Goal: Transaction & Acquisition: Download file/media

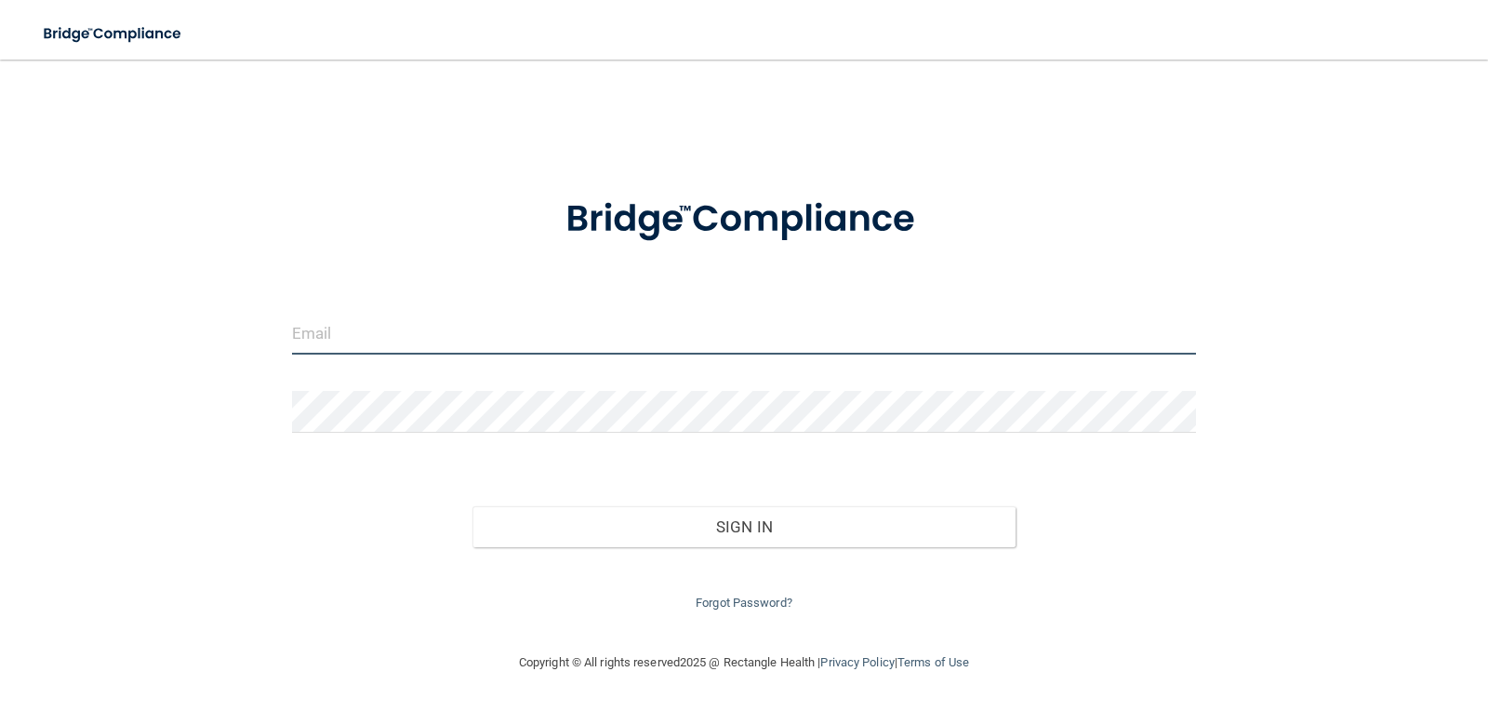
click at [364, 340] on input "email" at bounding box center [744, 334] width 905 height 42
type input "[EMAIL_ADDRESS][DOMAIN_NAME]"
click at [340, 382] on form "[EMAIL_ADDRESS][DOMAIN_NAME] Invalid email/password. You don't have permission …" at bounding box center [744, 392] width 905 height 443
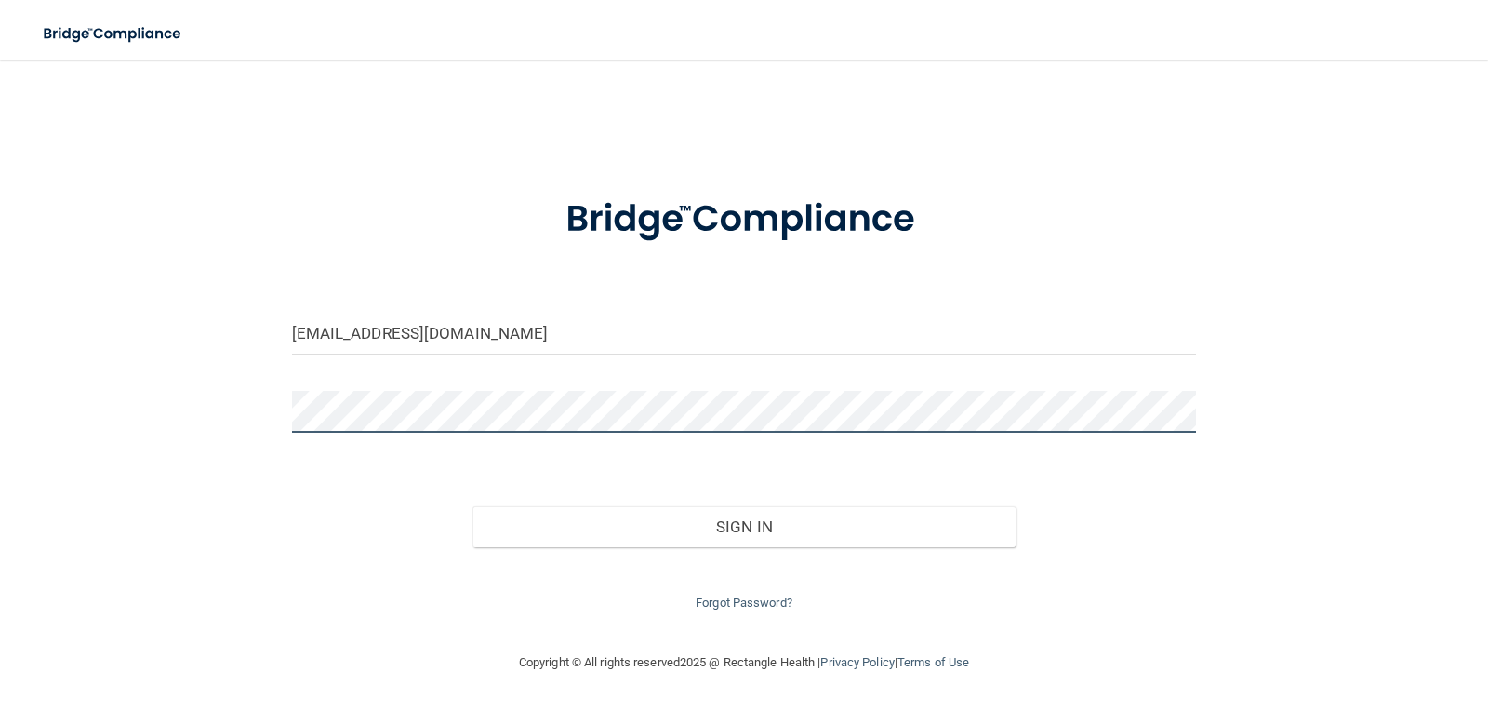
click at [473, 506] on button "Sign In" at bounding box center [744, 526] width 543 height 41
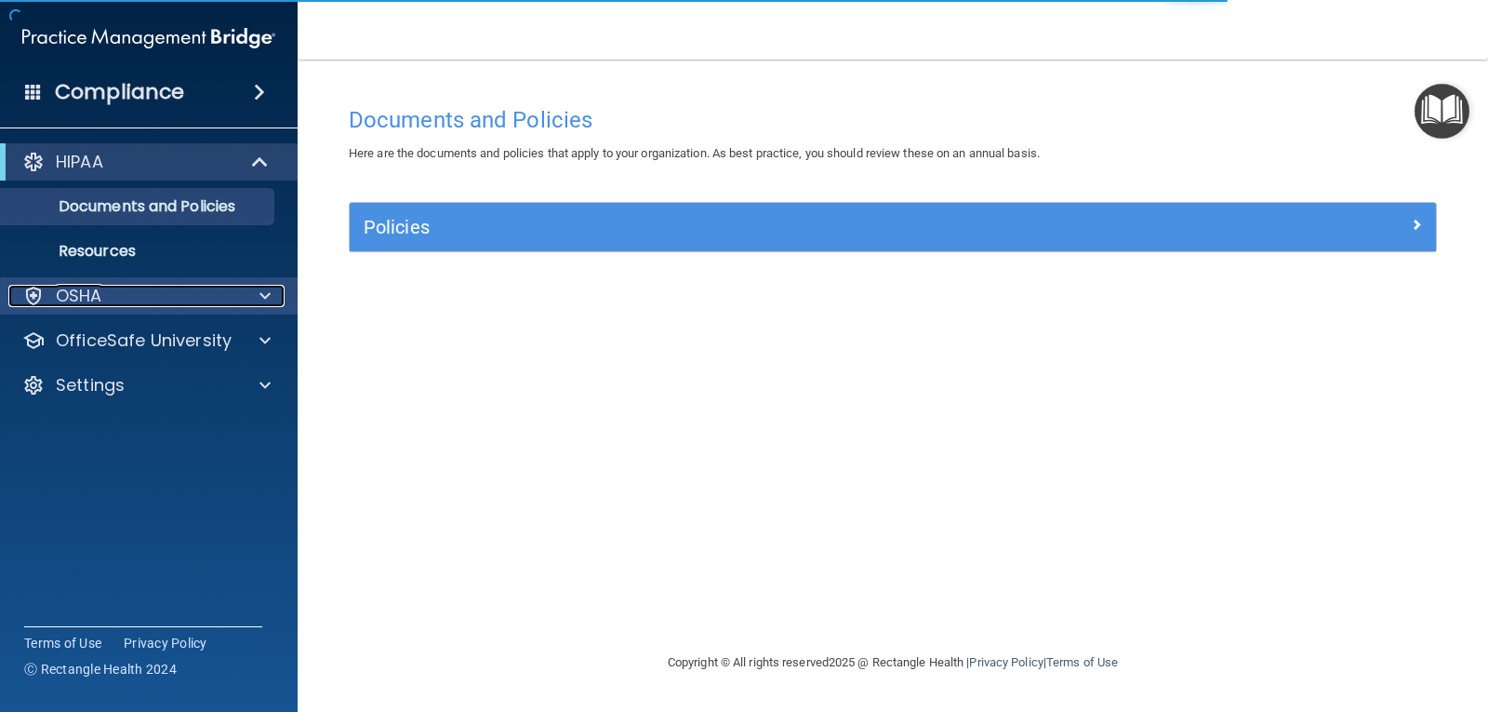
click at [64, 286] on p "OSHA" at bounding box center [79, 296] width 47 height 22
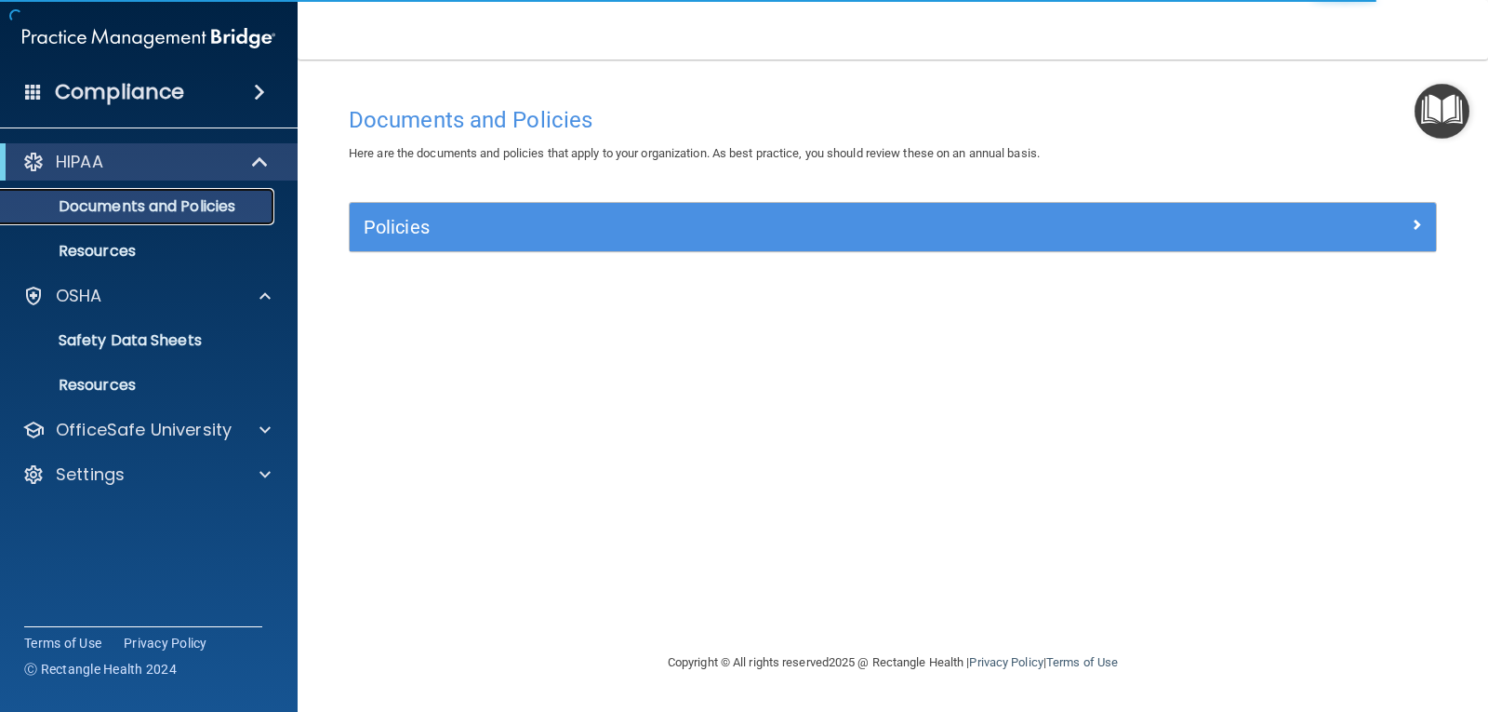
click at [119, 207] on p "Documents and Policies" at bounding box center [139, 206] width 254 height 19
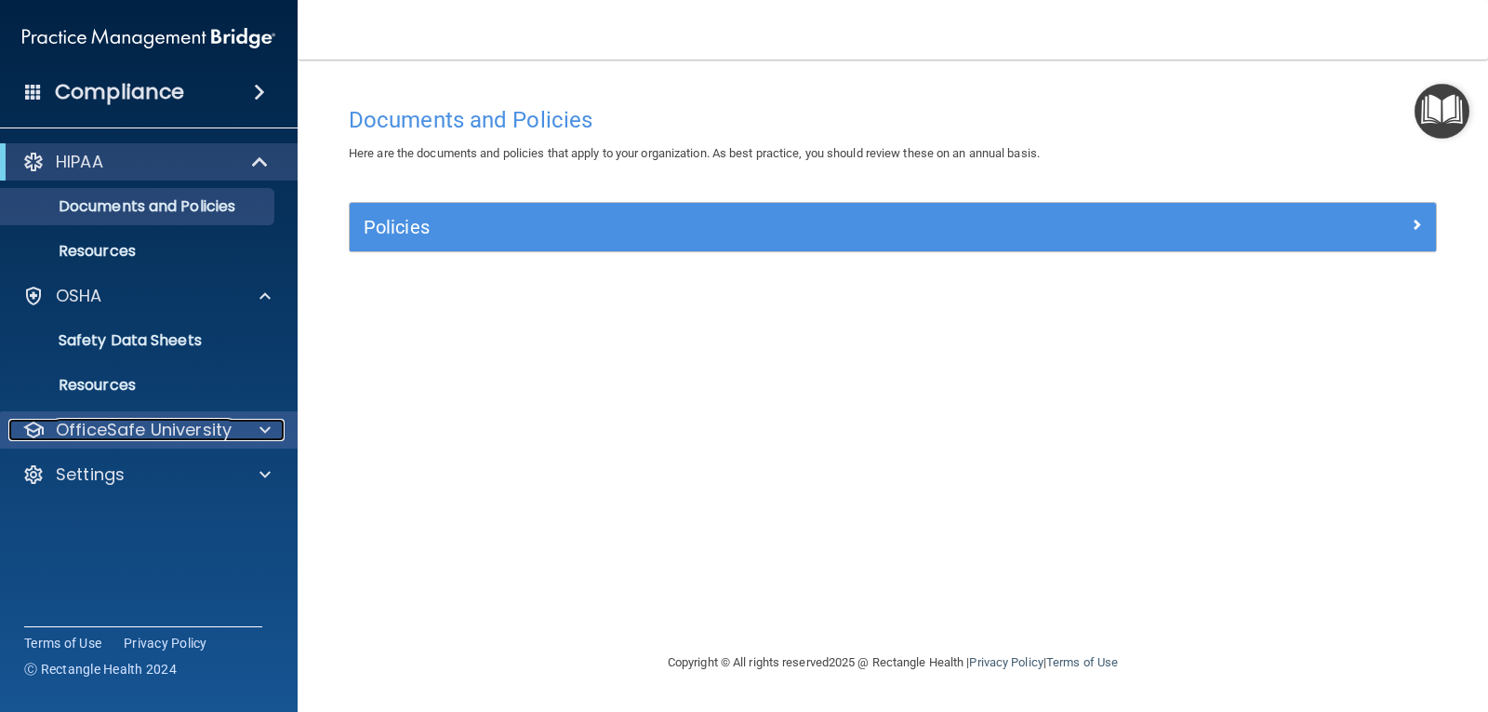
click at [103, 429] on p "OfficeSafe University" at bounding box center [144, 430] width 176 height 22
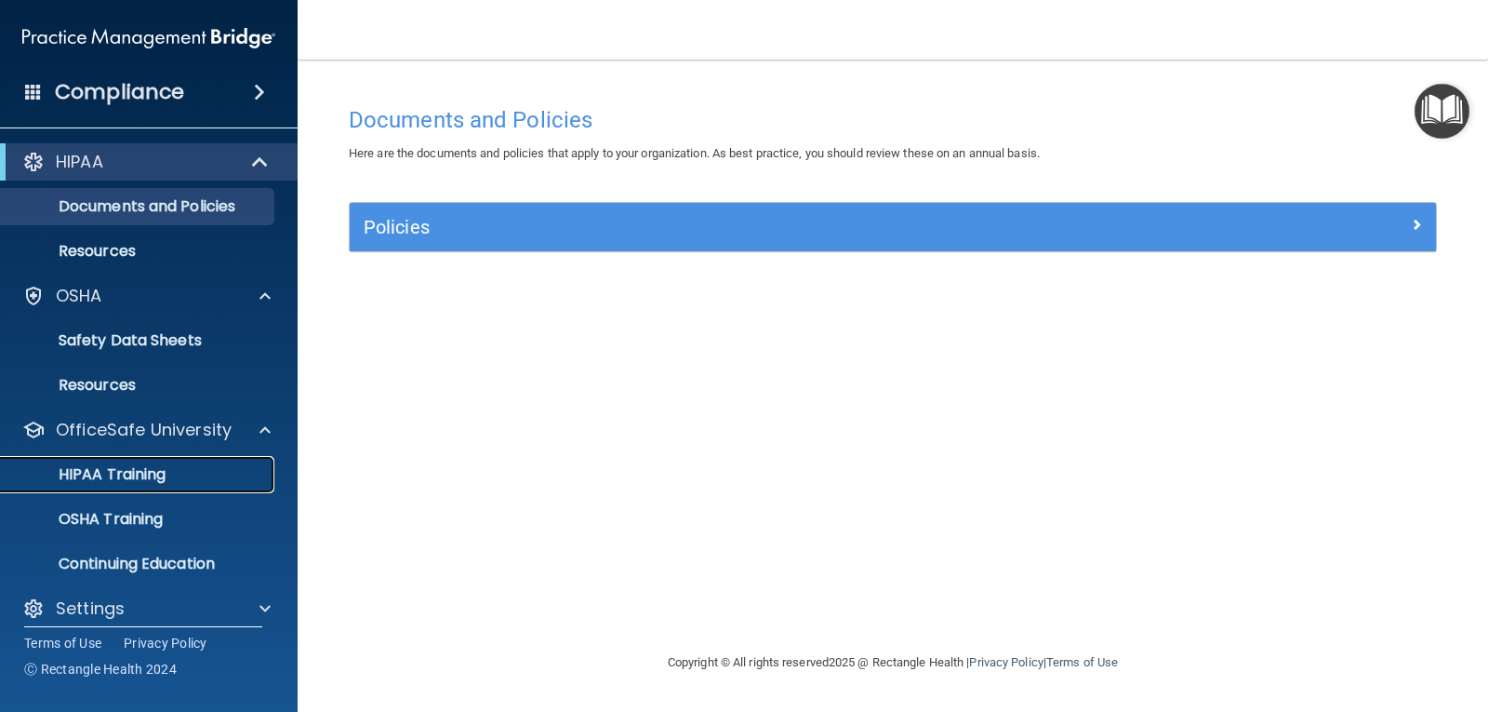
click at [100, 480] on p "HIPAA Training" at bounding box center [88, 474] width 153 height 19
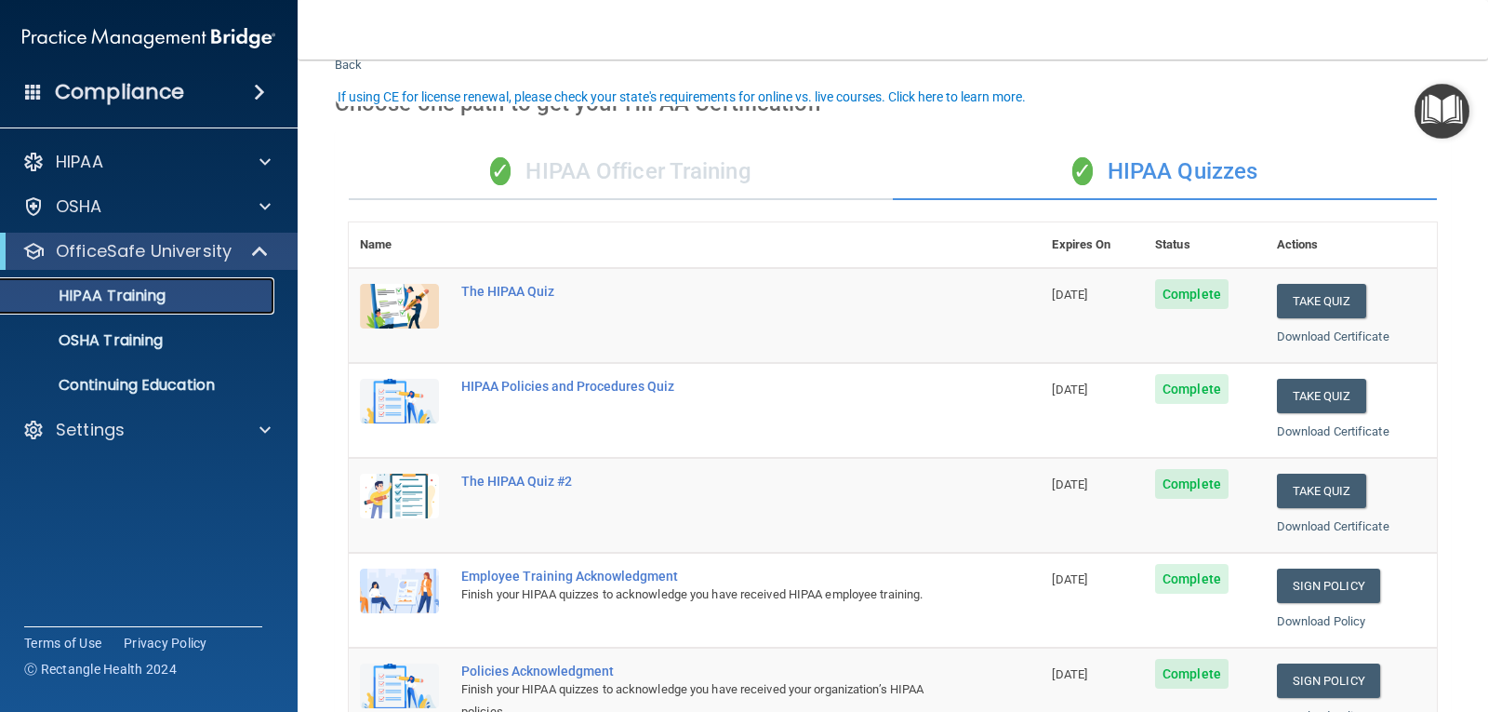
scroll to position [93, 0]
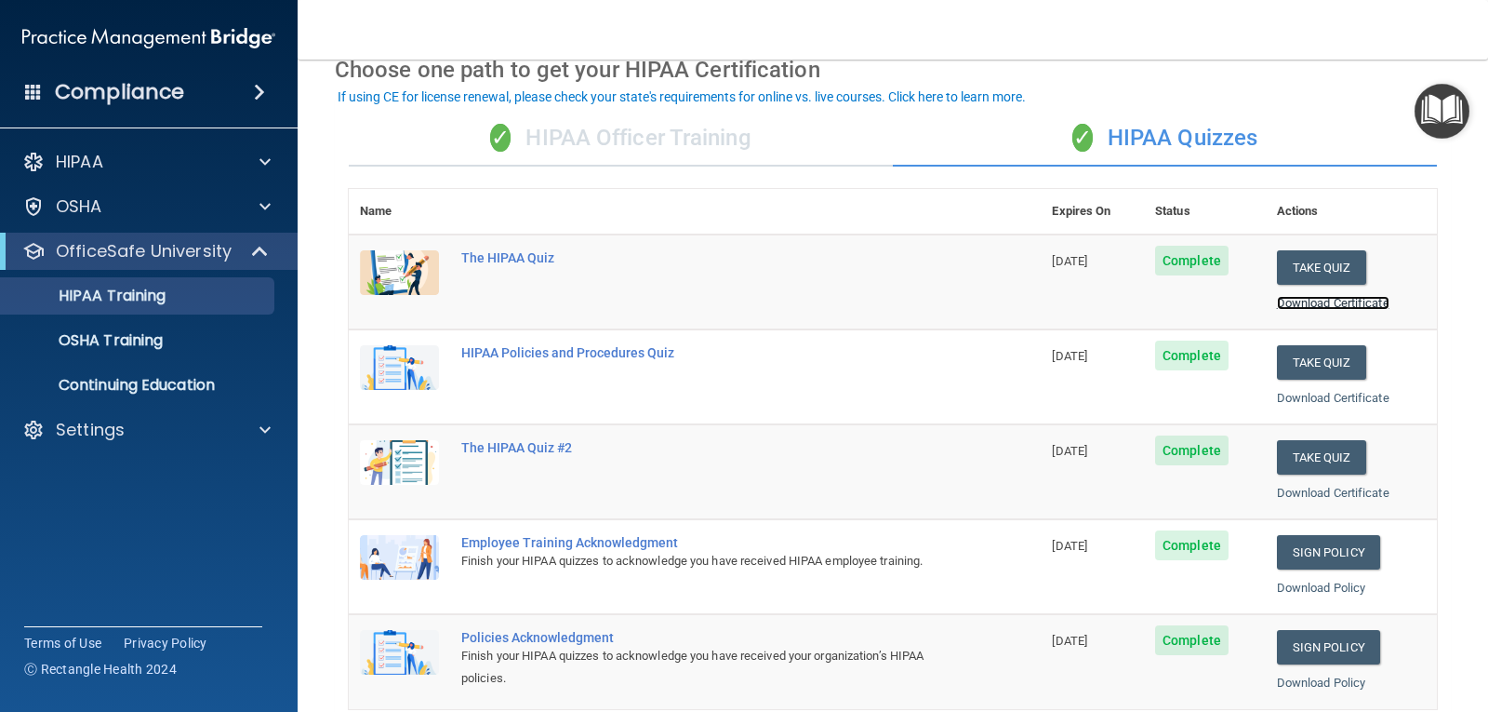
click at [1294, 303] on link "Download Certificate" at bounding box center [1333, 303] width 113 height 14
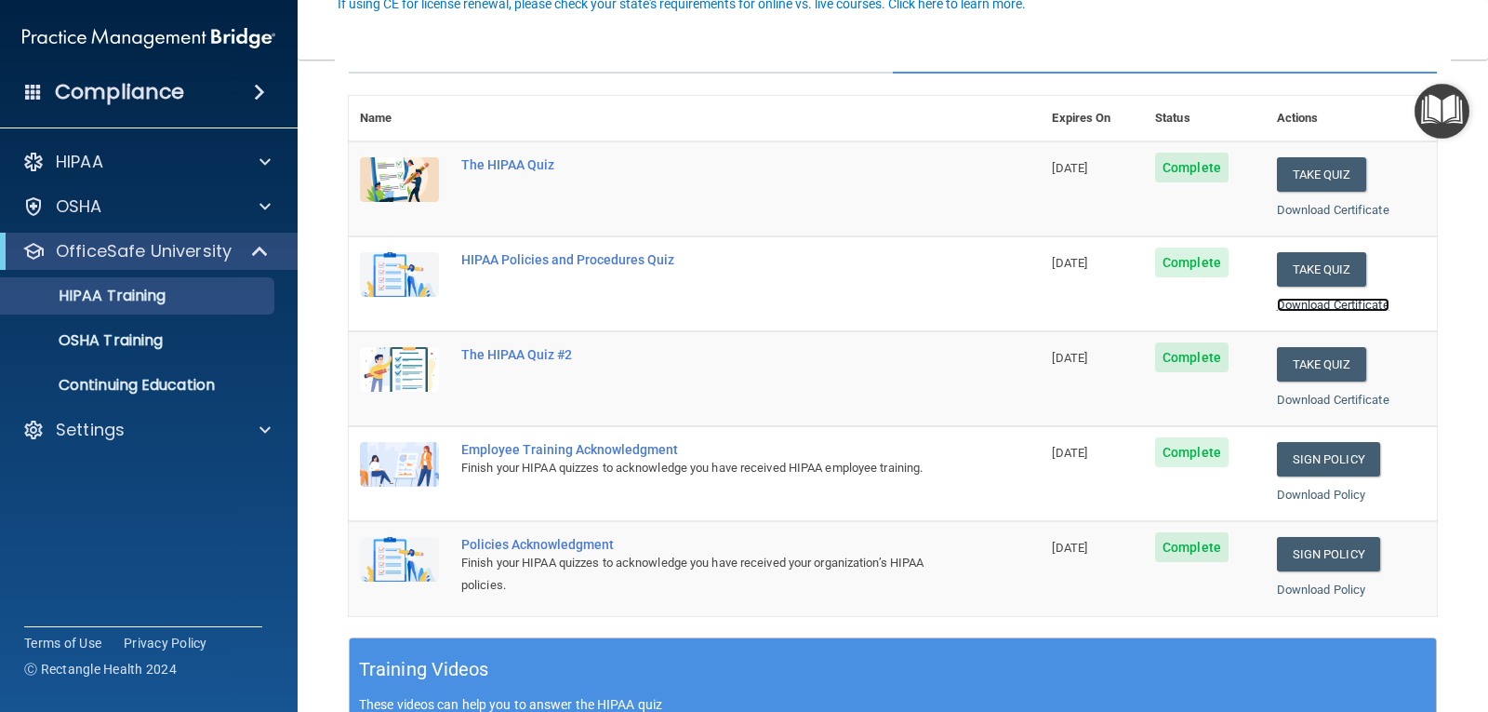
click at [1314, 307] on link "Download Certificate" at bounding box center [1333, 305] width 113 height 14
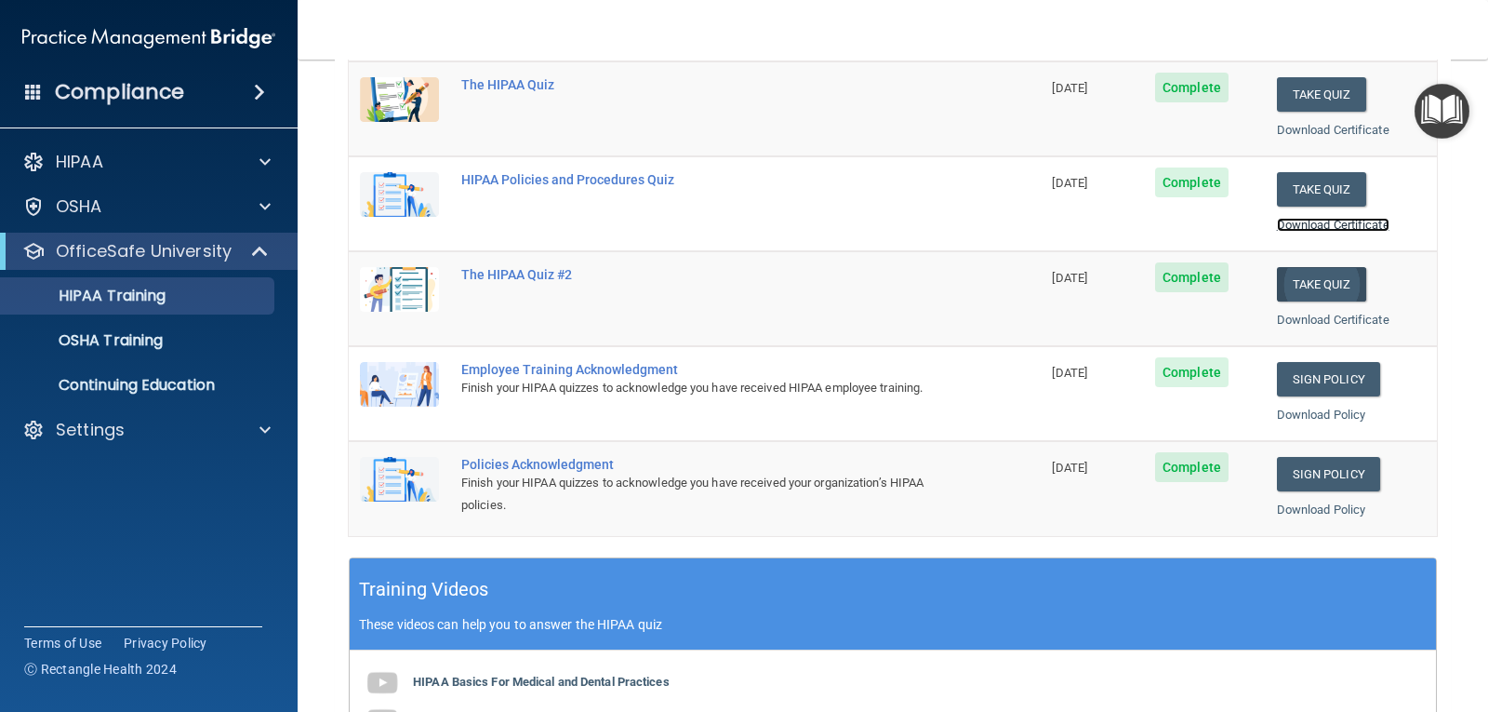
scroll to position [372, 0]
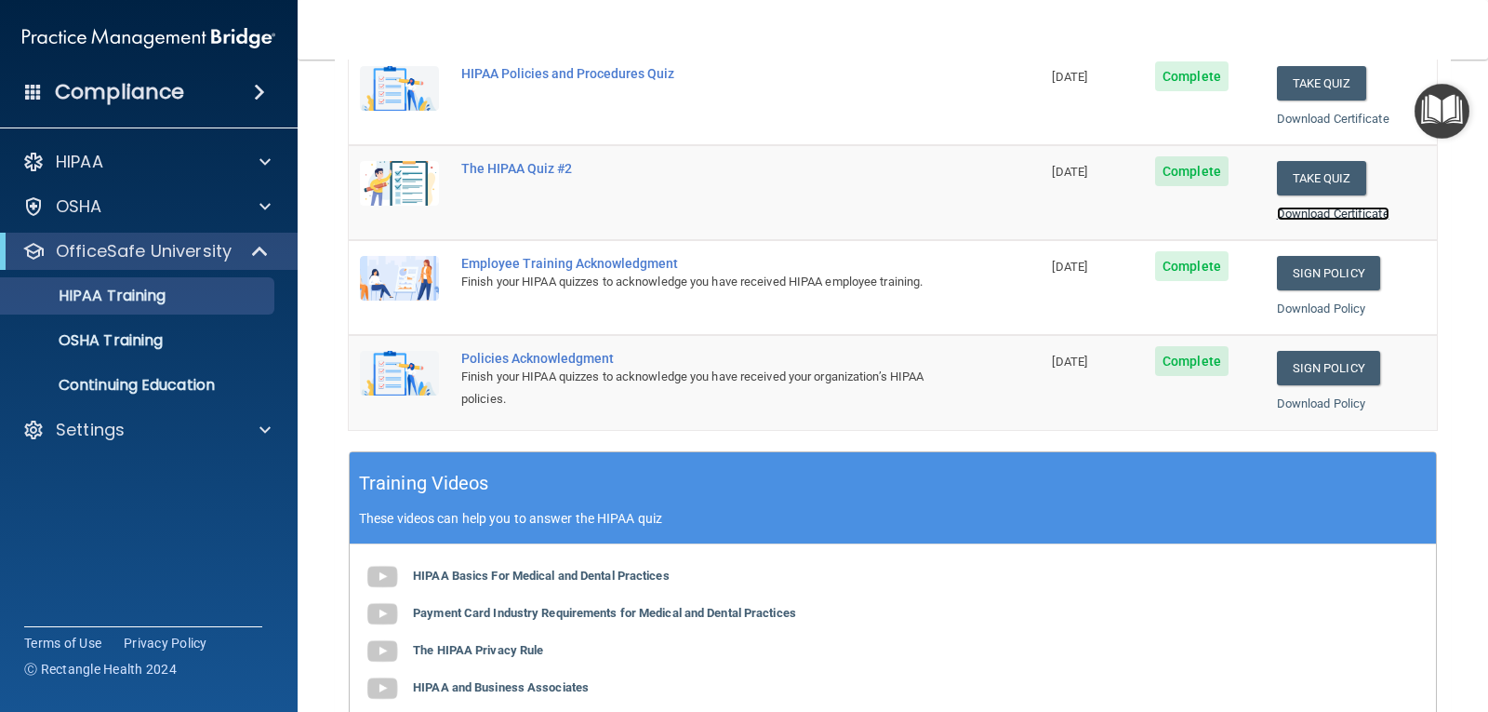
click at [1291, 212] on link "Download Certificate" at bounding box center [1333, 214] width 113 height 14
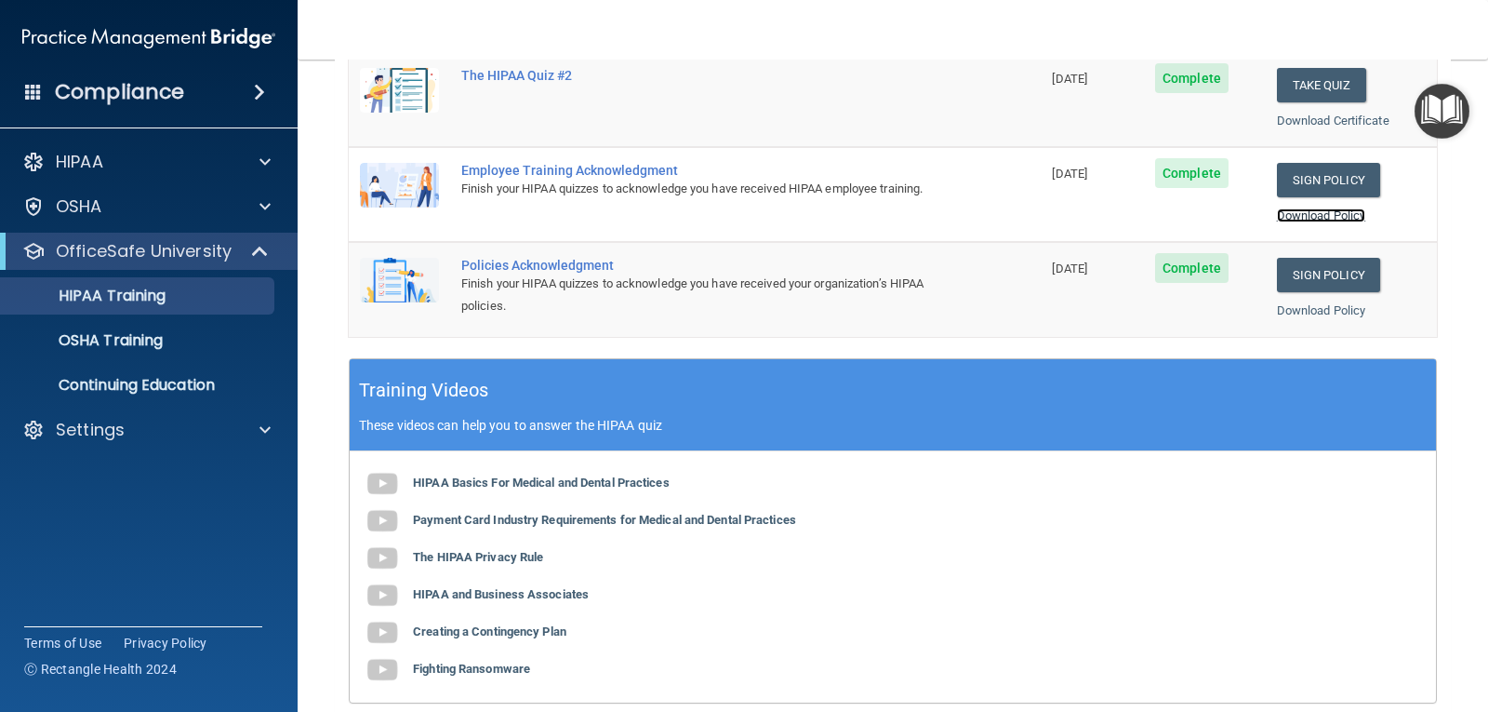
click at [1306, 217] on link "Download Policy" at bounding box center [1321, 215] width 89 height 14
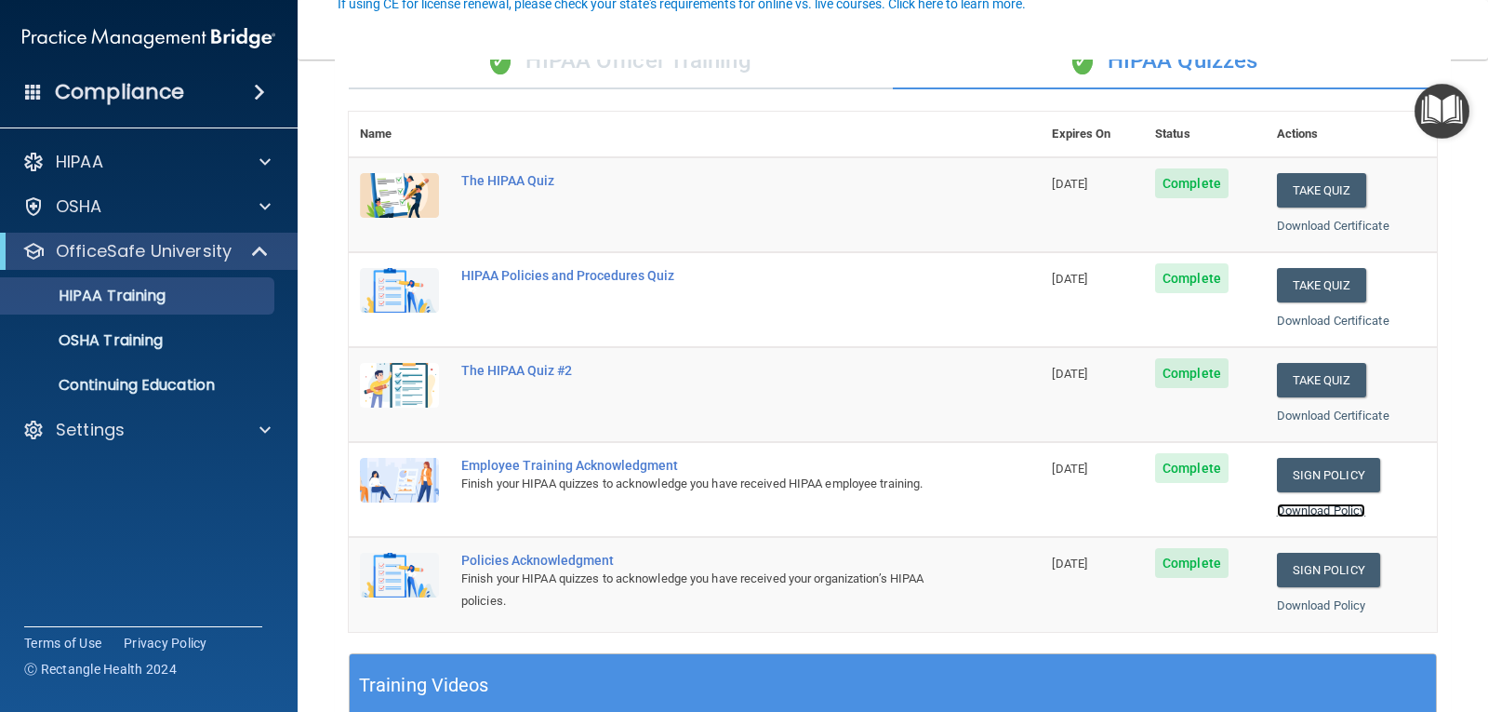
scroll to position [186, 0]
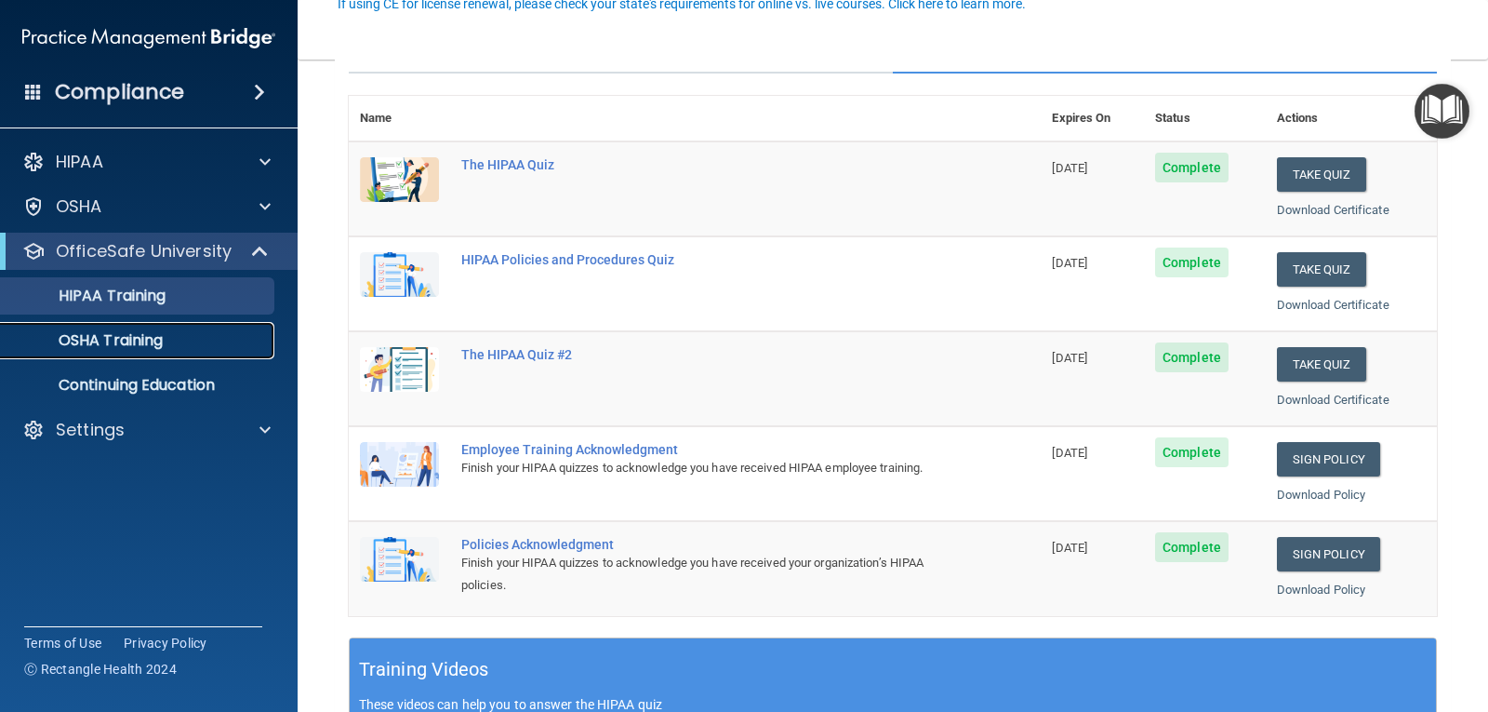
click at [125, 333] on p "OSHA Training" at bounding box center [87, 340] width 151 height 19
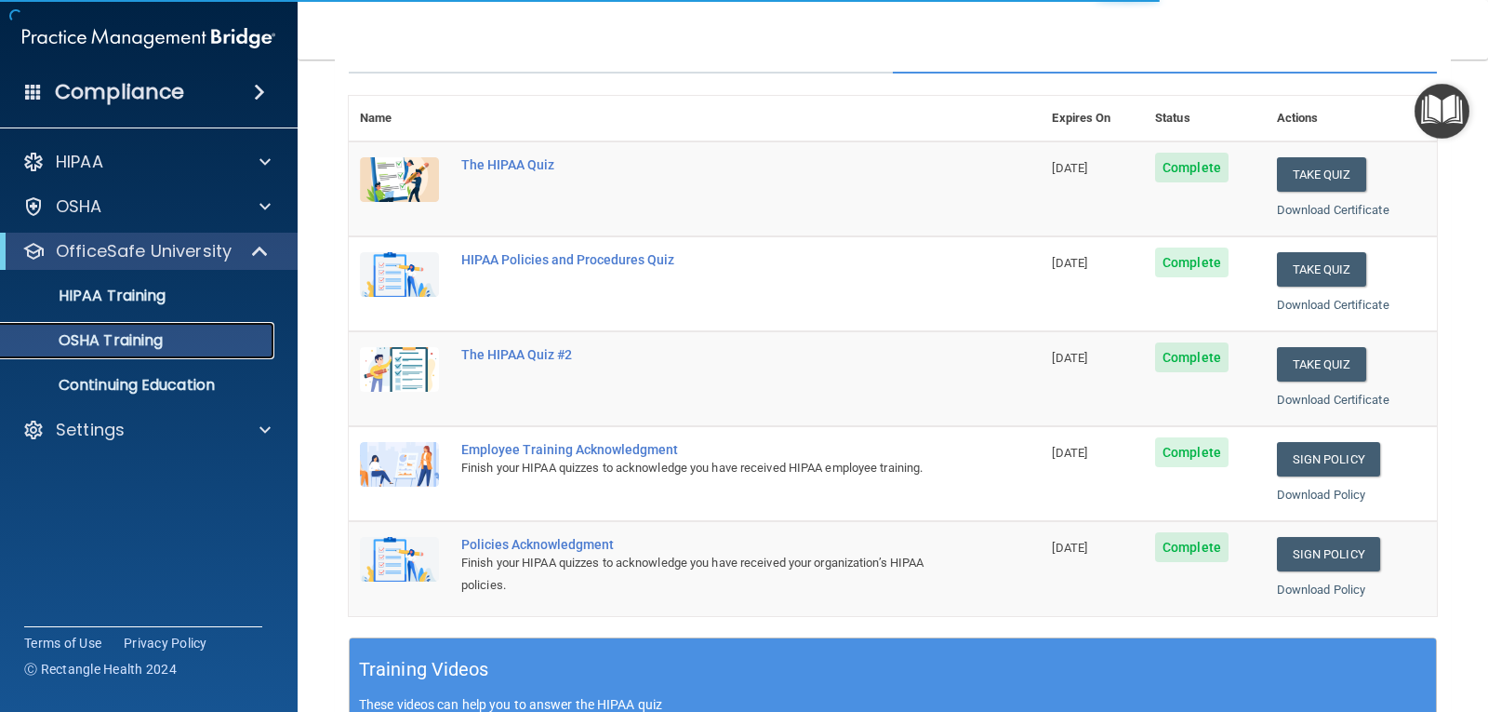
scroll to position [137, 0]
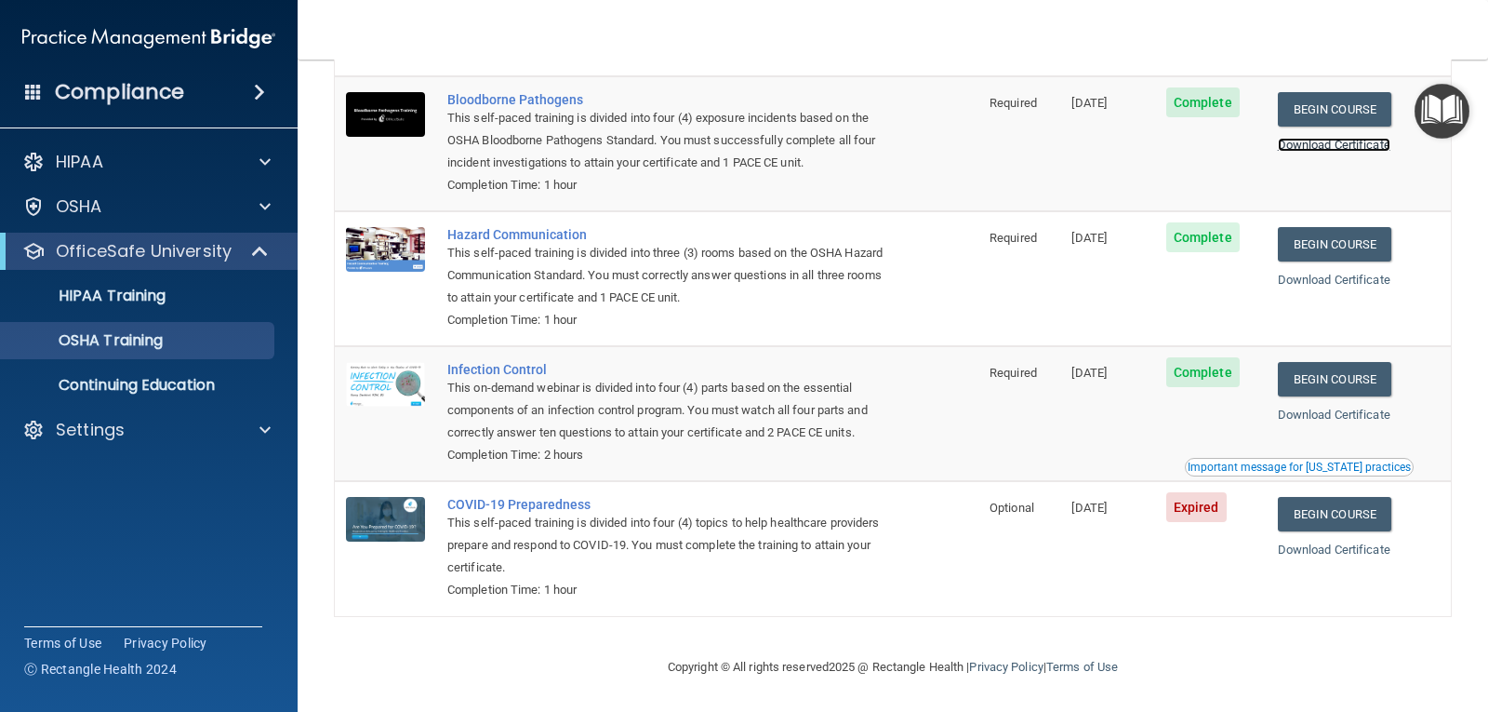
click at [1353, 138] on link "Download Certificate" at bounding box center [1334, 145] width 113 height 14
click at [1348, 278] on link "Download Certificate" at bounding box center [1334, 280] width 113 height 14
click at [1345, 411] on link "Download Certificate" at bounding box center [1334, 414] width 113 height 14
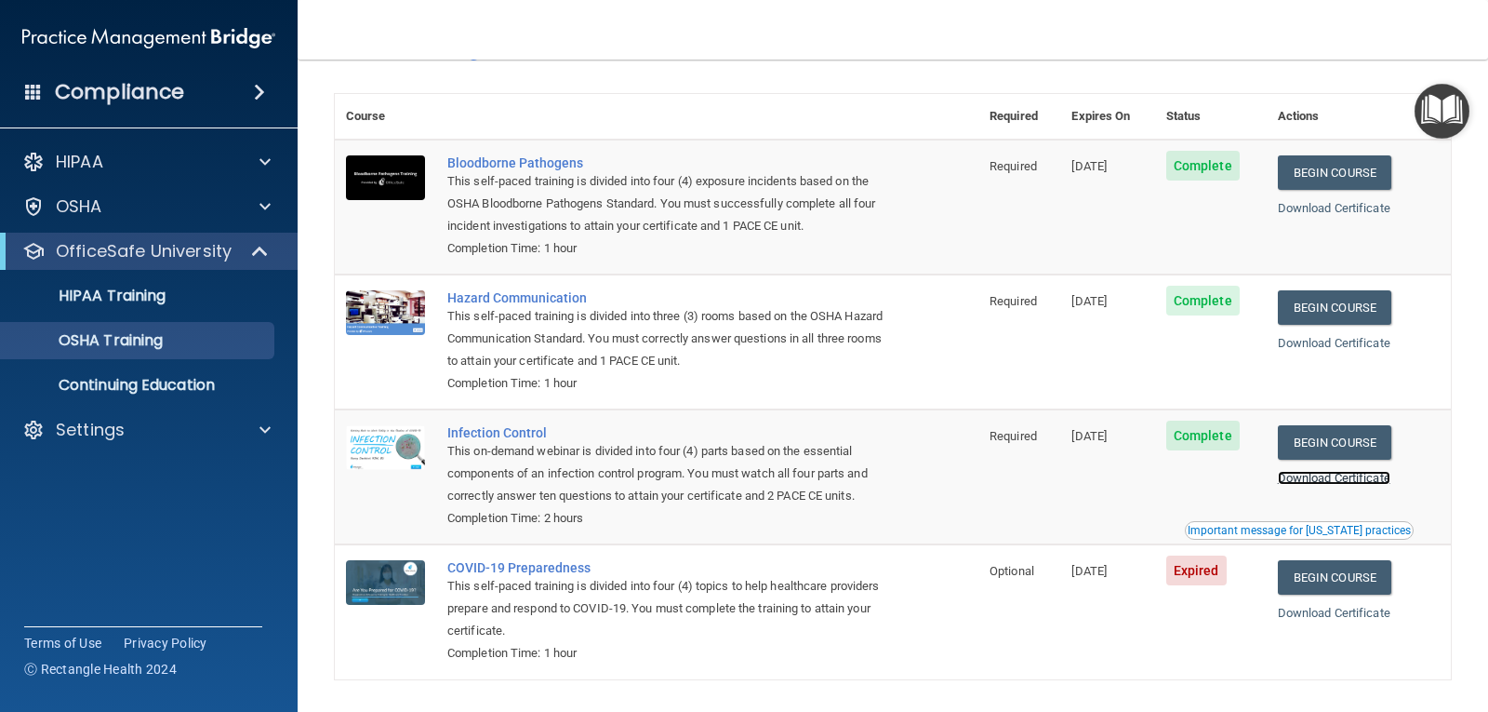
scroll to position [0, 0]
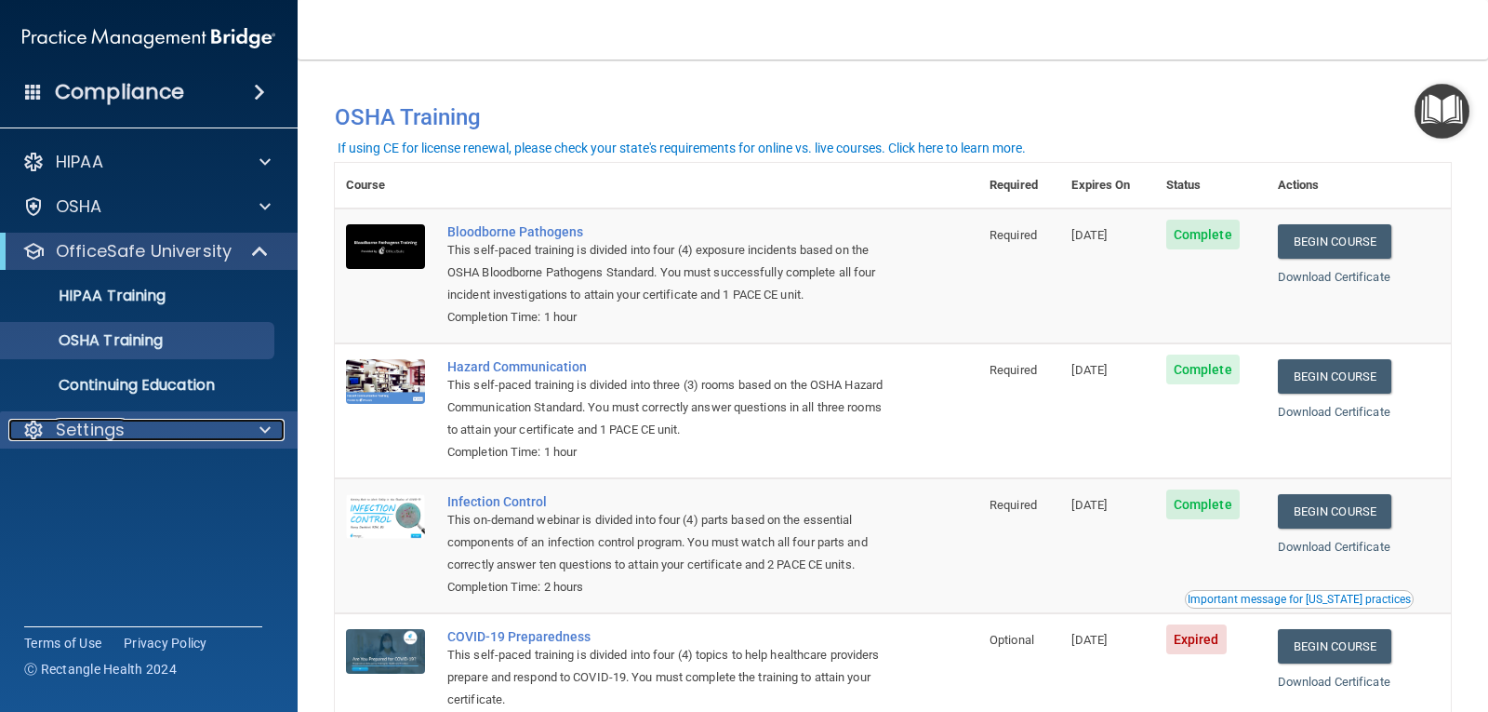
click at [158, 433] on div "Settings" at bounding box center [123, 430] width 231 height 22
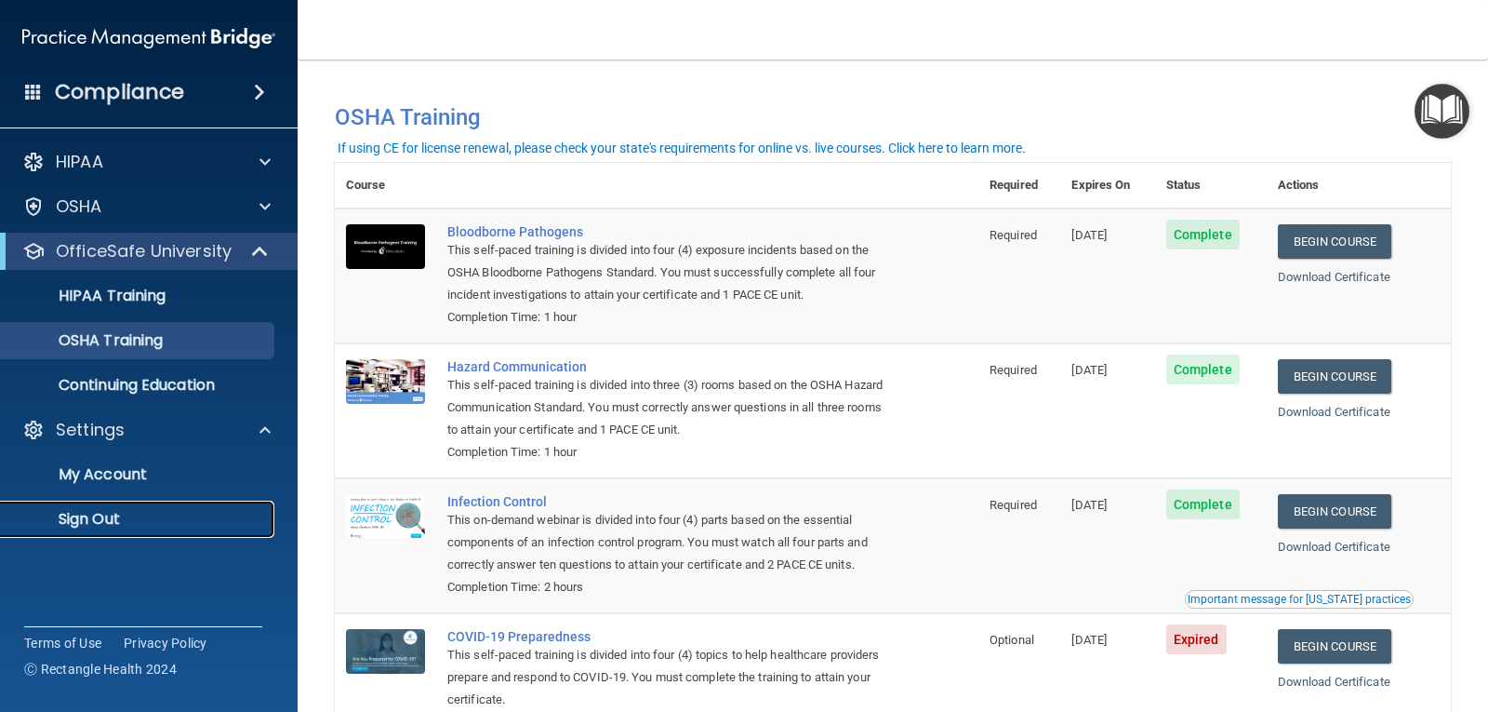
click at [84, 510] on p "Sign Out" at bounding box center [139, 519] width 254 height 19
